Goal: Transaction & Acquisition: Purchase product/service

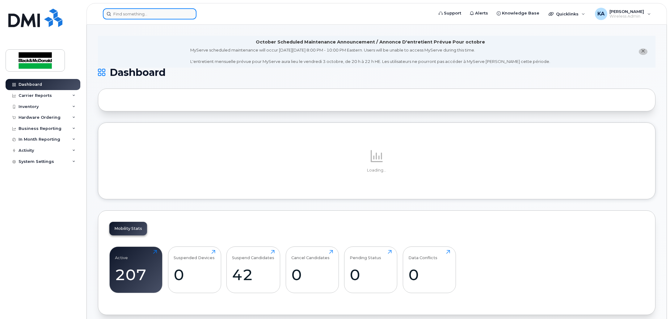
click at [139, 17] on input at bounding box center [150, 13] width 94 height 11
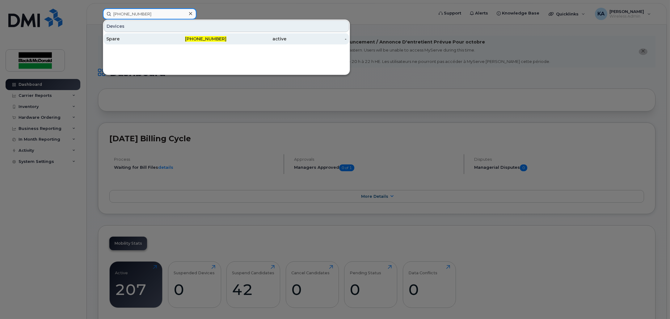
type input "519-465-4957"
click at [211, 35] on div "519-465-4957" at bounding box center [196, 38] width 60 height 11
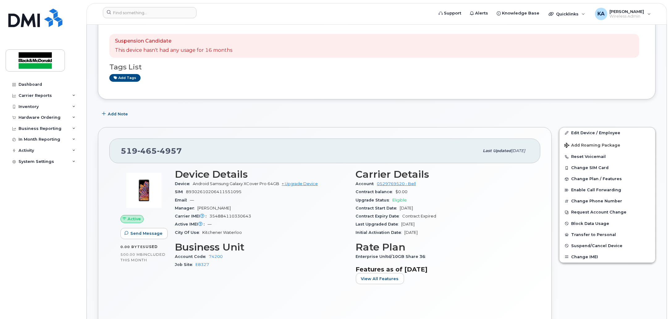
scroll to position [77, 0]
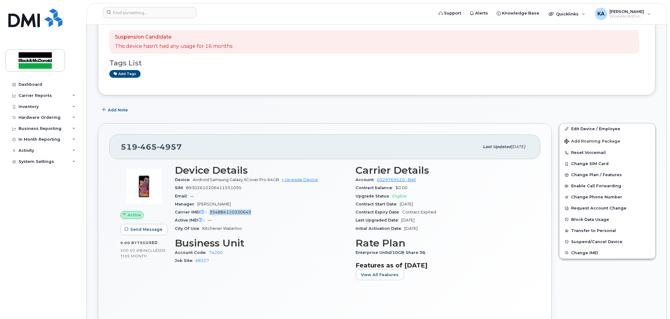
drag, startPoint x: 257, startPoint y: 213, endPoint x: 210, endPoint y: 213, distance: 46.6
click at [210, 213] on div "Carrier IMEI Carrier IMEI is reported during the last billing cycle or change o…" at bounding box center [261, 212] width 173 height 8
copy span "354884110330643"
drag, startPoint x: 245, startPoint y: 189, endPoint x: 175, endPoint y: 188, distance: 70.1
click at [175, 188] on div "SIM 89302610206411551095" at bounding box center [261, 188] width 173 height 8
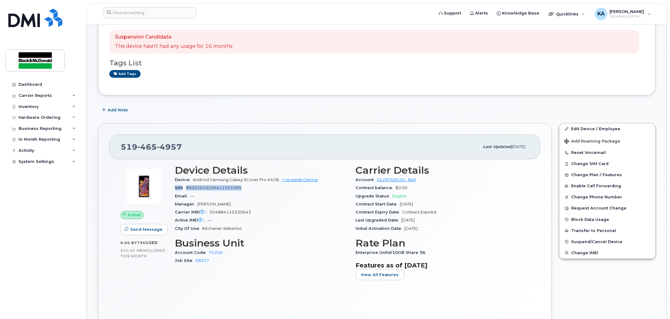
copy div "SIM 89302610206411551095"
click at [591, 126] on link "Edit Device / Employee" at bounding box center [607, 128] width 96 height 11
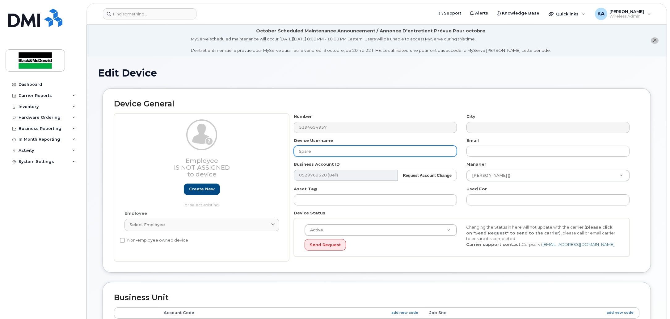
click at [340, 153] on input "Spare" at bounding box center [375, 151] width 163 height 11
type input "S"
type input "[PERSON_NAME]"
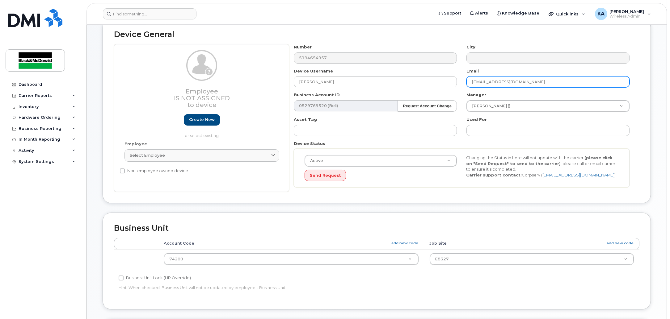
scroll to position [77, 0]
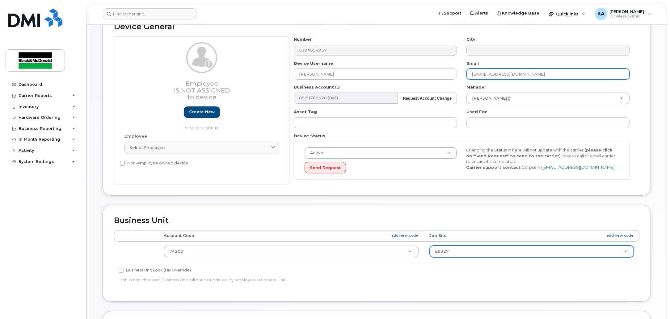
type input "[EMAIL_ADDRESS][DOMAIN_NAME]"
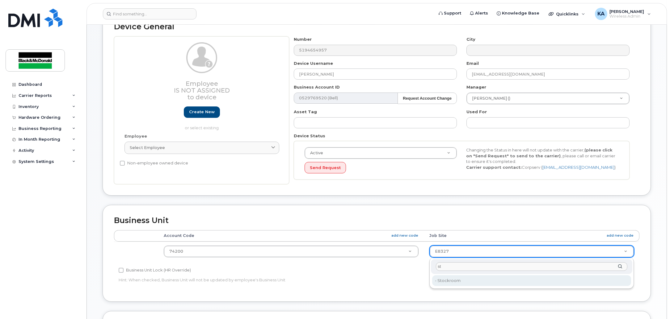
type input "st"
type input "3843699"
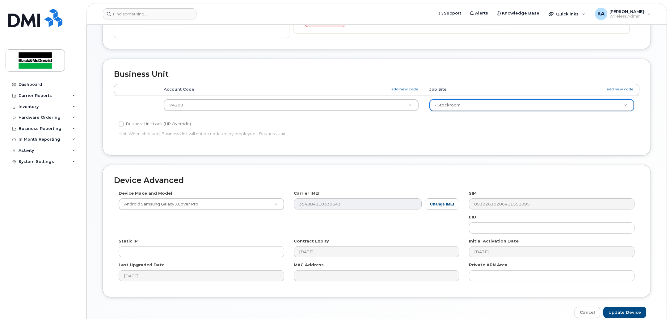
scroll to position [254, 0]
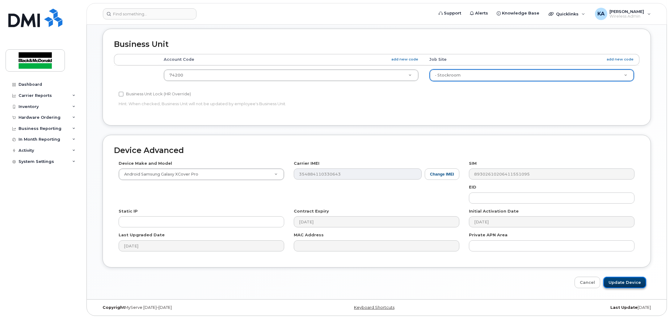
click at [616, 282] on input "Update Device" at bounding box center [624, 282] width 43 height 11
type input "Saving..."
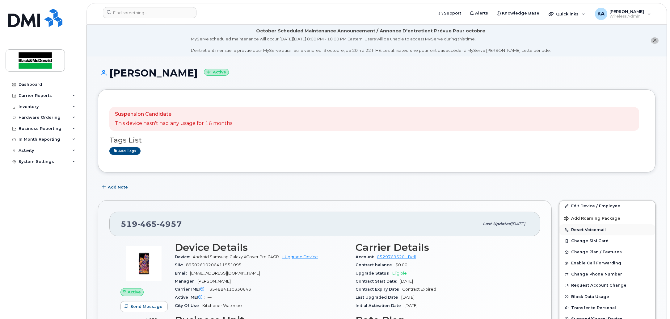
click at [595, 232] on button "Reset Voicemail" at bounding box center [607, 229] width 96 height 11
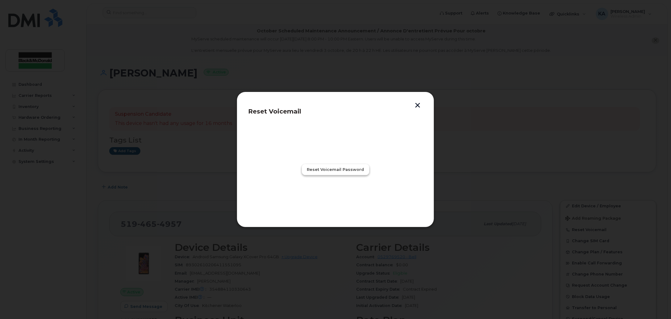
click at [335, 170] on span "Reset Voicemail Password" at bounding box center [335, 170] width 57 height 6
click at [340, 197] on span "Close" at bounding box center [335, 197] width 12 height 6
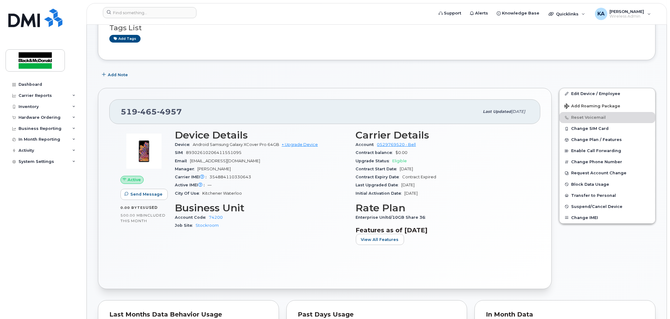
scroll to position [154, 0]
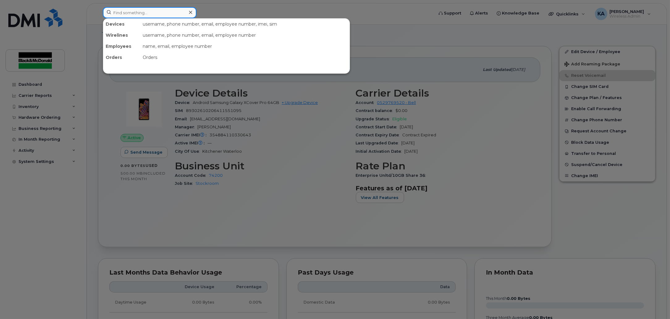
click at [165, 15] on input at bounding box center [150, 12] width 94 height 11
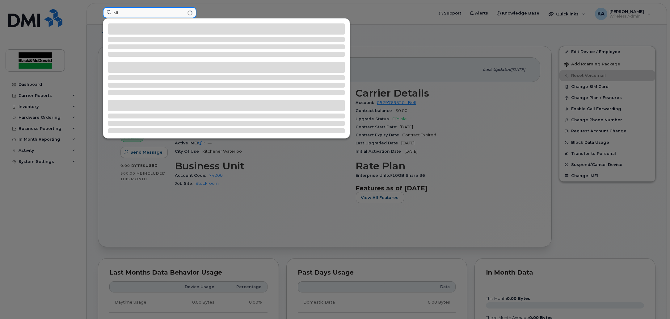
type input "M"
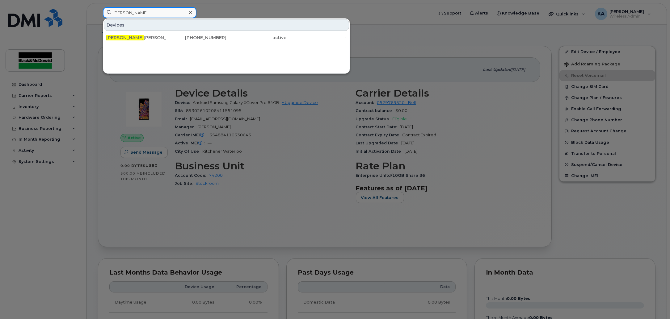
type input "JOSH"
click at [188, 14] on div at bounding box center [190, 12] width 9 height 9
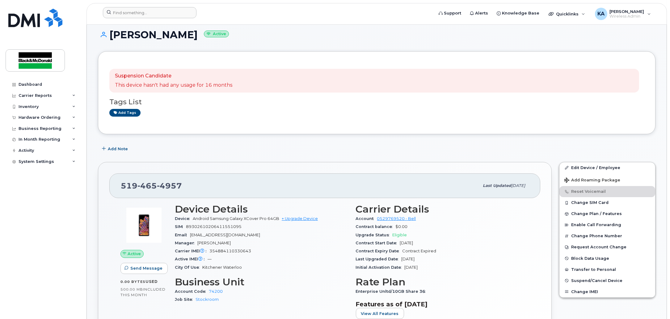
scroll to position [0, 0]
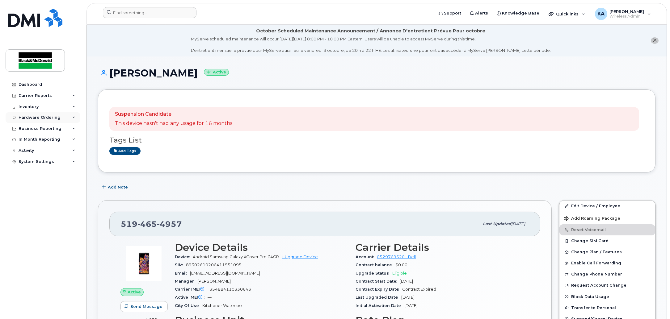
click at [32, 117] on div "Hardware Ordering" at bounding box center [40, 117] width 42 height 5
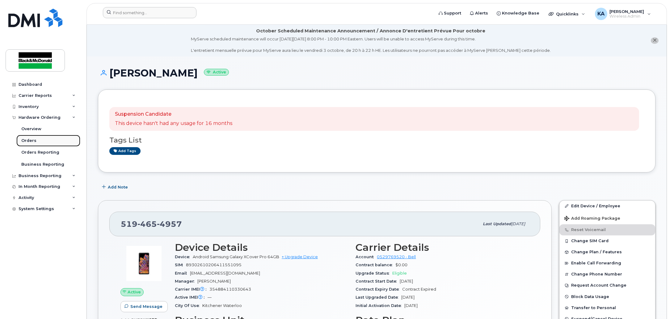
click at [28, 137] on link "Orders" at bounding box center [48, 141] width 64 height 12
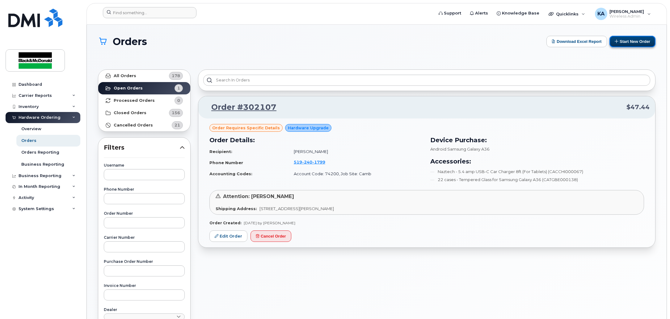
click at [622, 38] on button "Start New Order" at bounding box center [632, 41] width 46 height 11
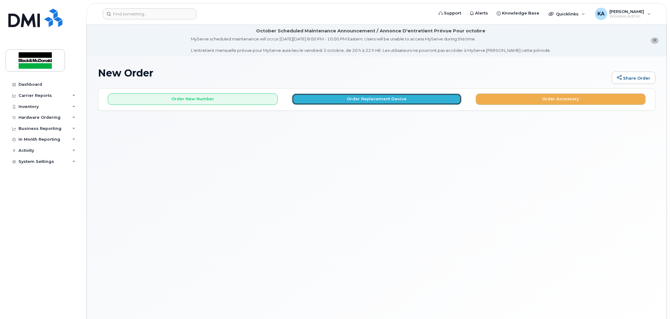
click at [381, 104] on button "Order Replacement Device" at bounding box center [377, 99] width 170 height 11
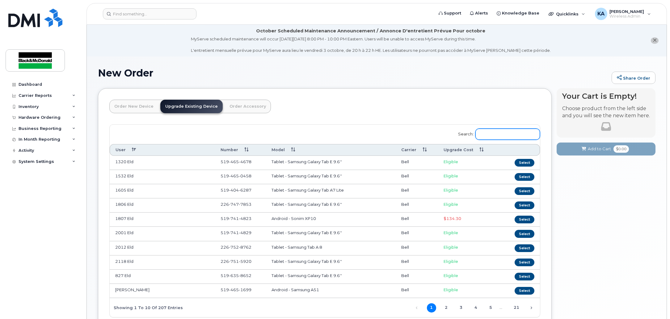
click at [498, 136] on input "Search:" at bounding box center [507, 134] width 65 height 11
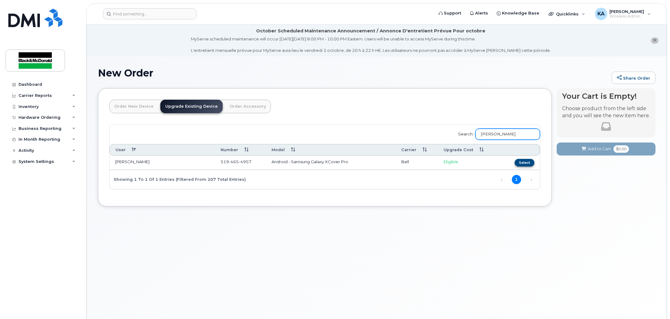
type input "[PERSON_NAME]"
click at [515, 160] on button "Select" at bounding box center [524, 163] width 20 height 8
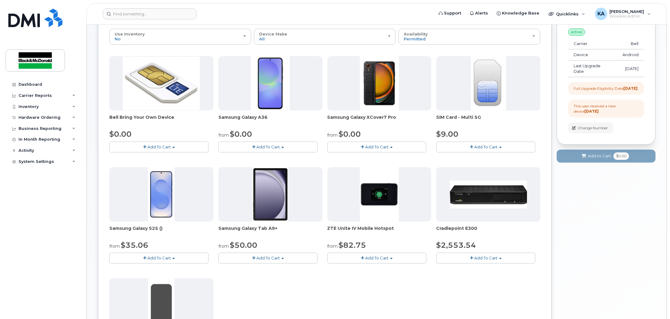
scroll to position [77, 0]
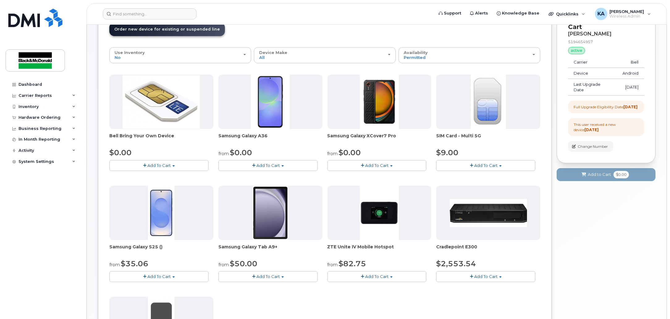
click at [385, 122] on img at bounding box center [379, 102] width 39 height 54
click at [345, 135] on span "Samsung Galaxy XCover7 Pro" at bounding box center [379, 139] width 104 height 12
click at [372, 163] on span "Add To Cart" at bounding box center [376, 165] width 23 height 5
click at [363, 175] on link "$0.00 - 3 year term - voice & data plan" at bounding box center [373, 177] width 89 height 8
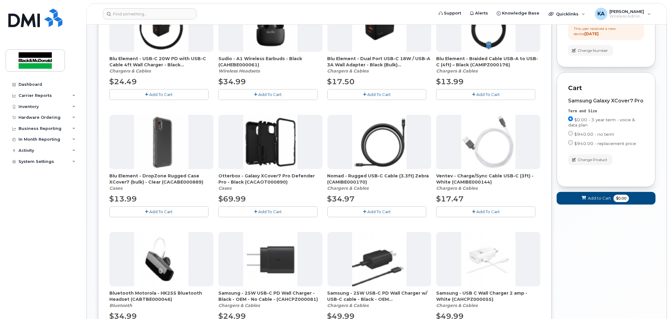
scroll to position [193, 0]
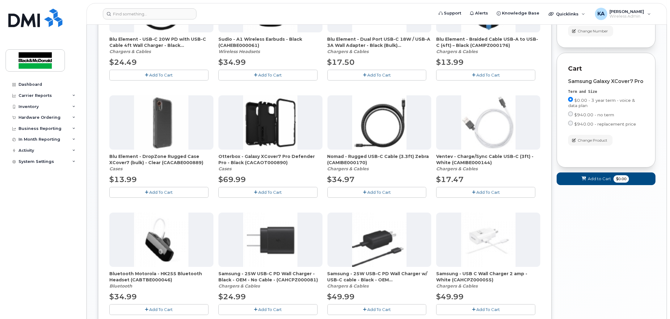
click at [261, 189] on button "Add To Cart" at bounding box center [267, 192] width 99 height 11
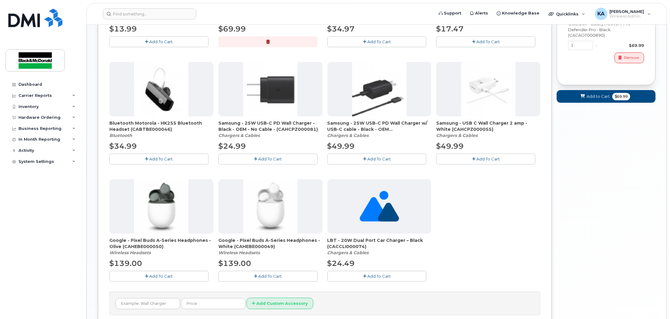
scroll to position [347, 0]
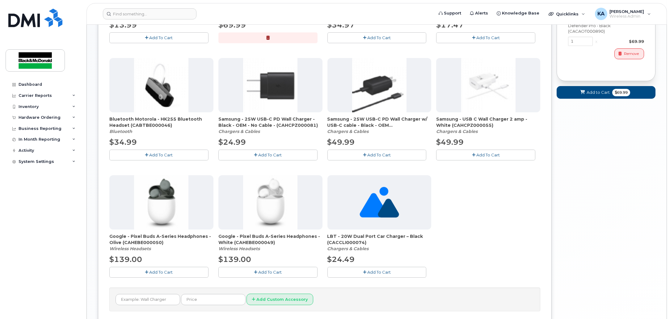
click at [379, 277] on button "Add To Cart" at bounding box center [376, 272] width 99 height 11
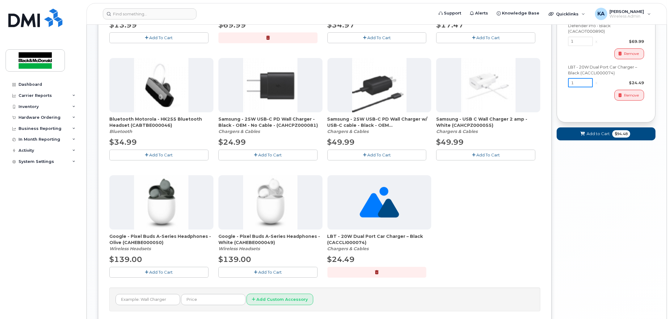
drag, startPoint x: 588, startPoint y: 92, endPoint x: 566, endPoint y: 94, distance: 21.7
click at [566, 94] on div "Cart Samsung Galaxy XCover7 Pro Term and Size $0.00 - 3 year term - voice & dat…" at bounding box center [605, 10] width 99 height 224
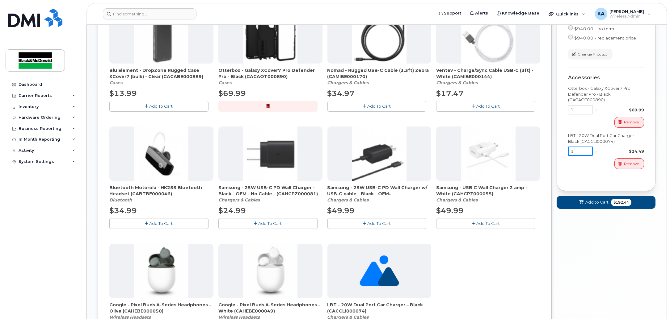
scroll to position [270, 0]
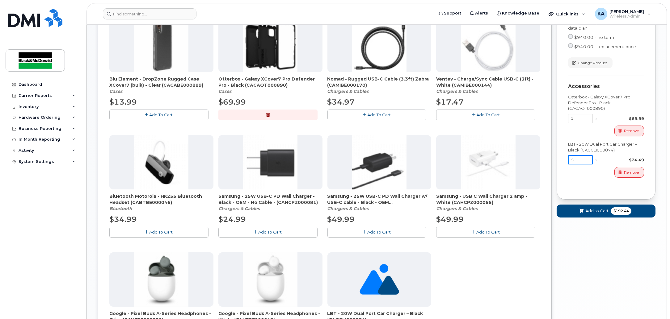
type input "5"
click at [604, 214] on button "Add to Cart $192.44" at bounding box center [605, 211] width 99 height 13
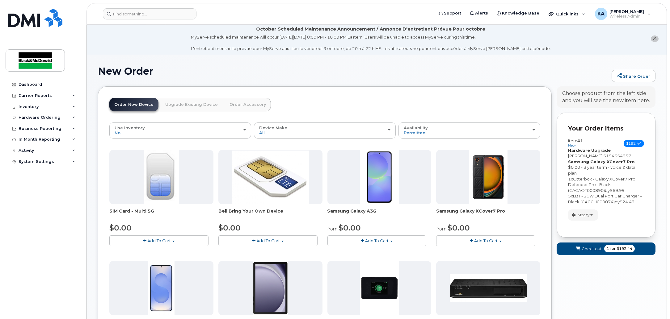
scroll to position [0, 0]
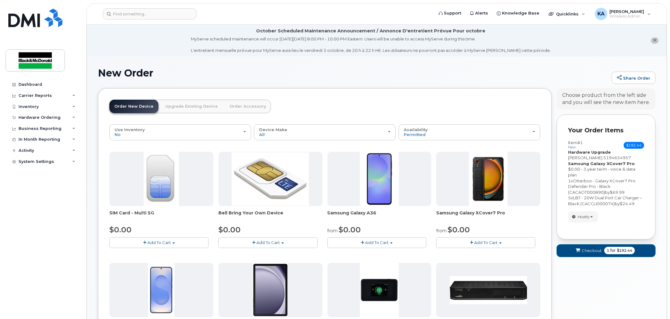
click at [584, 252] on span "Checkout" at bounding box center [591, 251] width 20 height 6
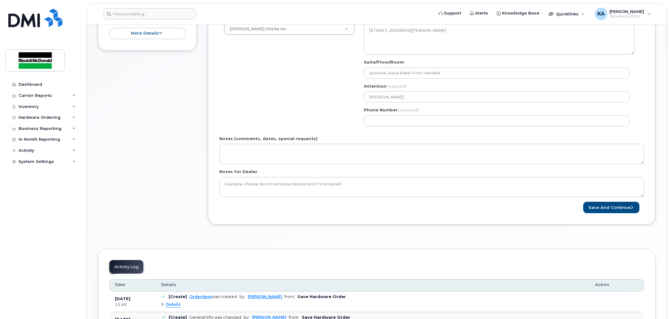
scroll to position [232, 0]
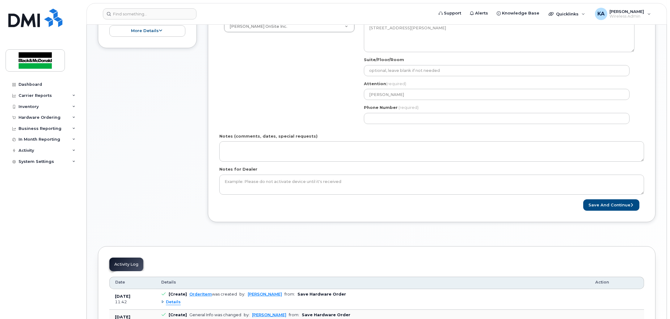
click at [416, 110] on div "Phone Number (required)" at bounding box center [499, 114] width 270 height 19
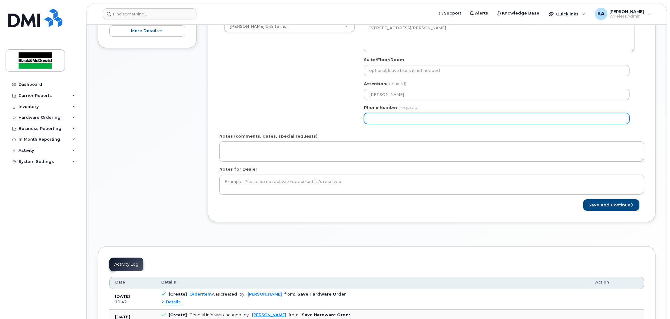
click at [420, 120] on input "Phone Number" at bounding box center [496, 118] width 265 height 11
select select
type input "519502540"
select select
type input "5195025401"
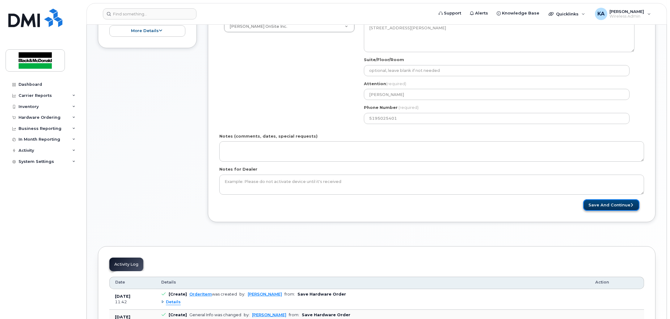
click at [603, 205] on button "Save and Continue" at bounding box center [611, 204] width 56 height 11
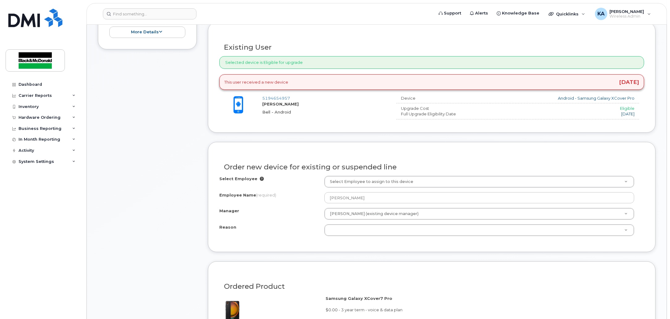
scroll to position [232, 0]
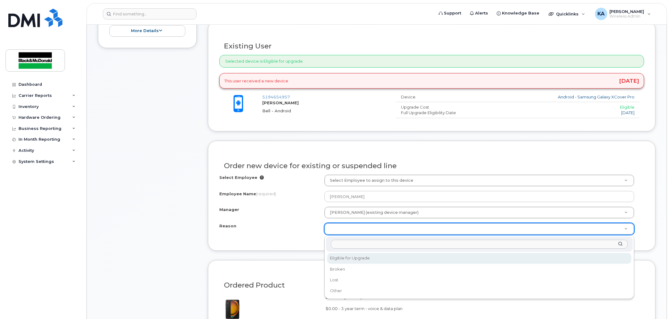
select select "eligible_for_upgrade"
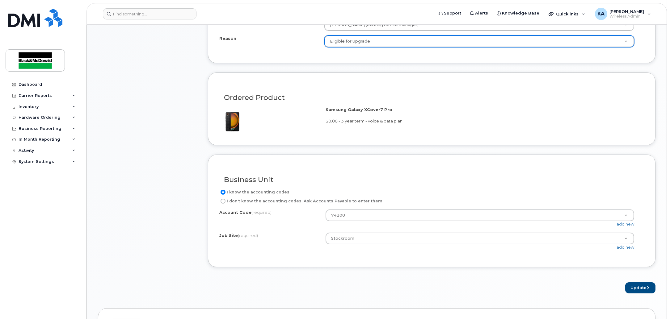
scroll to position [463, 0]
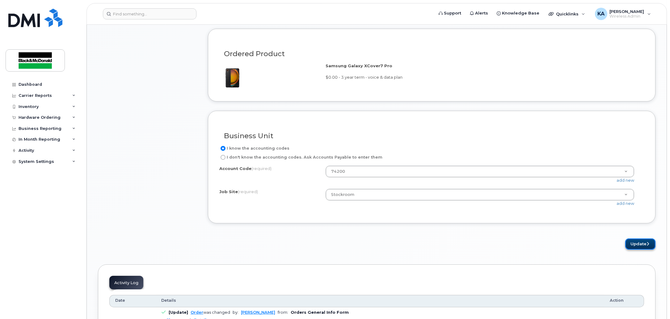
click at [642, 247] on button "Update" at bounding box center [640, 244] width 30 height 11
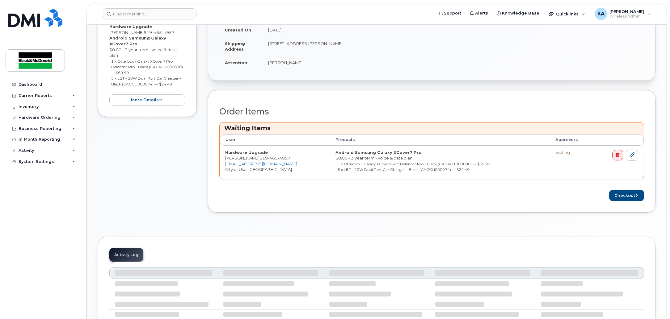
scroll to position [221, 0]
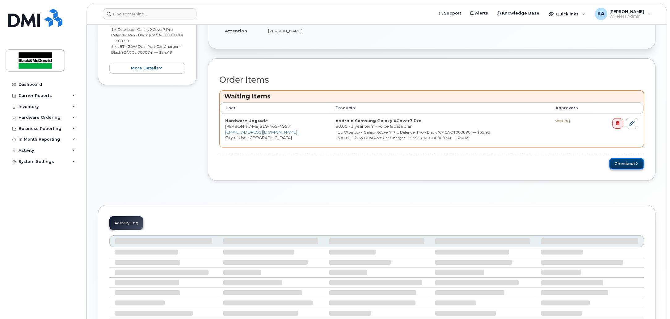
click at [623, 167] on button "Checkout" at bounding box center [626, 163] width 35 height 11
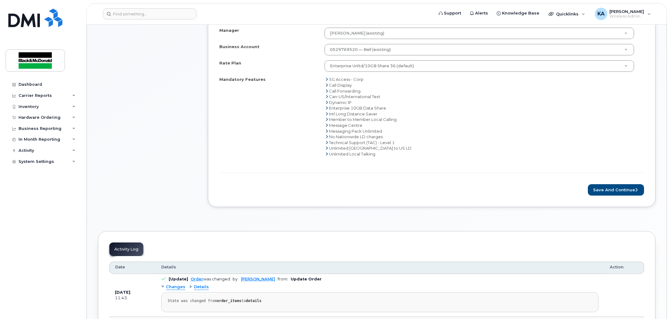
scroll to position [154, 0]
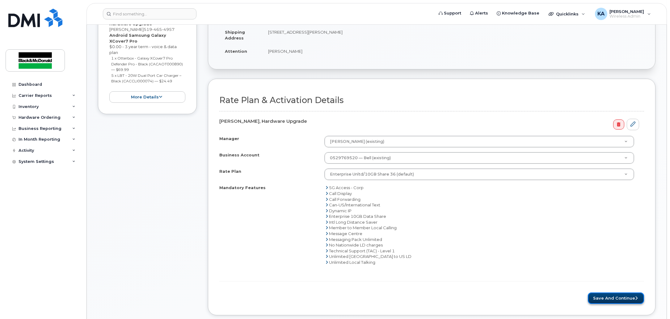
click at [621, 299] on button "Save and Continue" at bounding box center [615, 298] width 56 height 11
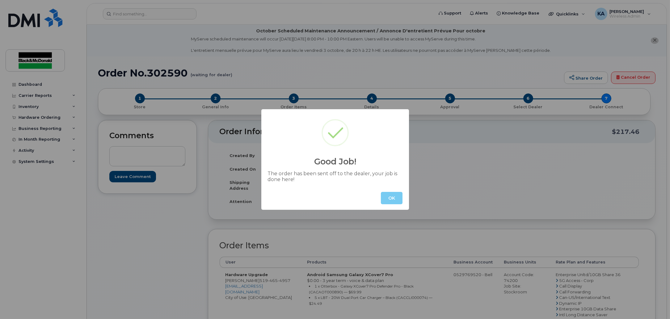
click at [399, 199] on button "OK" at bounding box center [392, 198] width 22 height 12
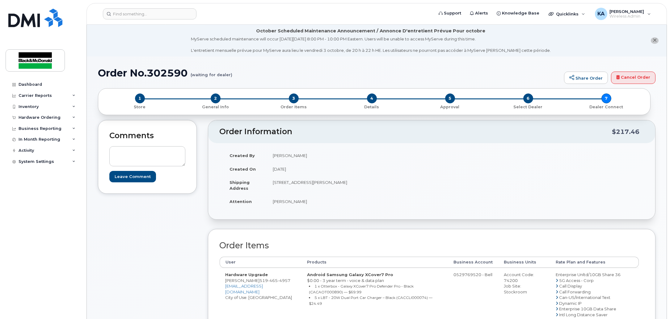
click at [127, 319] on div "Comments Leave Comment" at bounding box center [147, 280] width 99 height 320
